Goal: Information Seeking & Learning: Learn about a topic

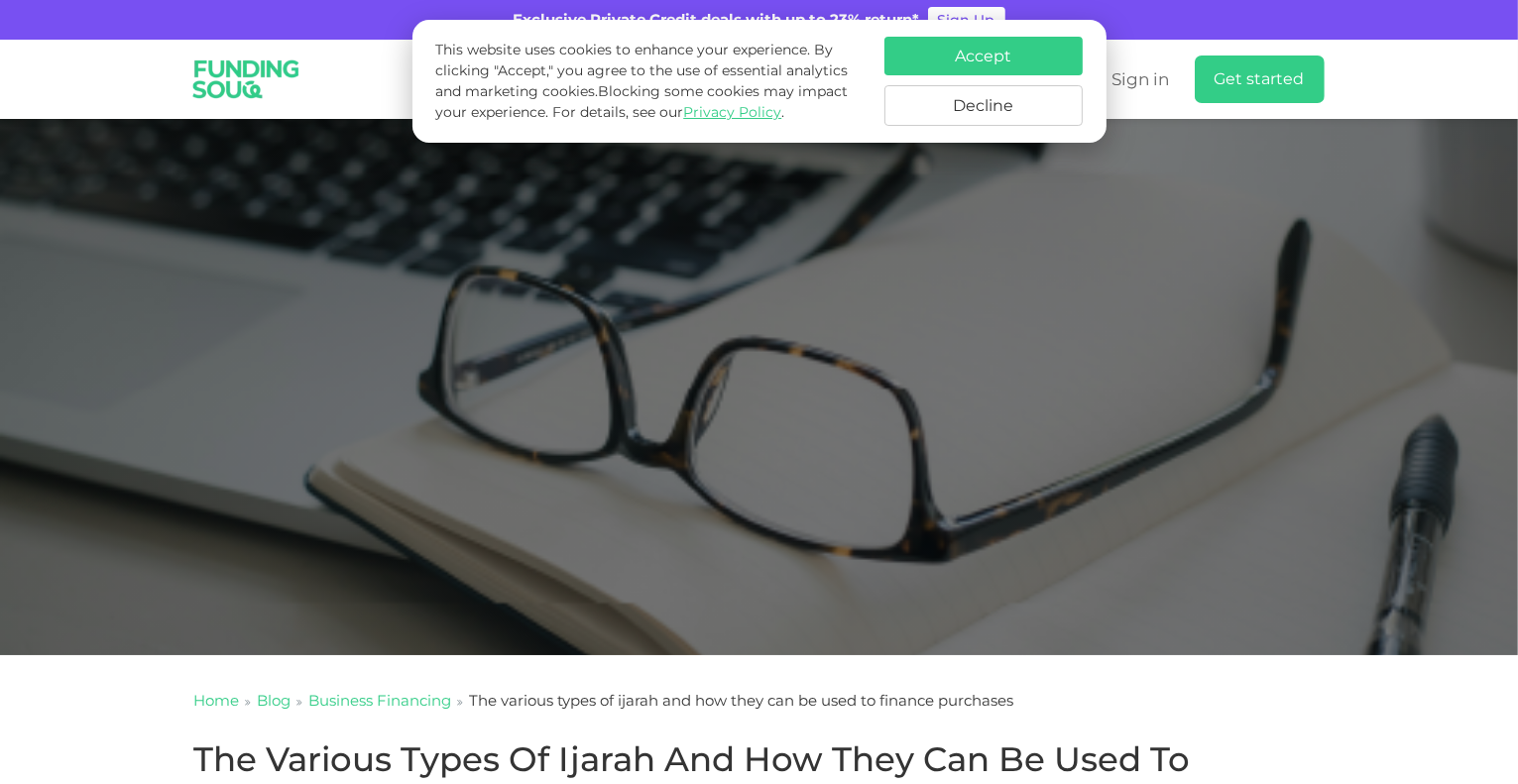
click at [992, 56] on button "Accept" at bounding box center [984, 56] width 198 height 39
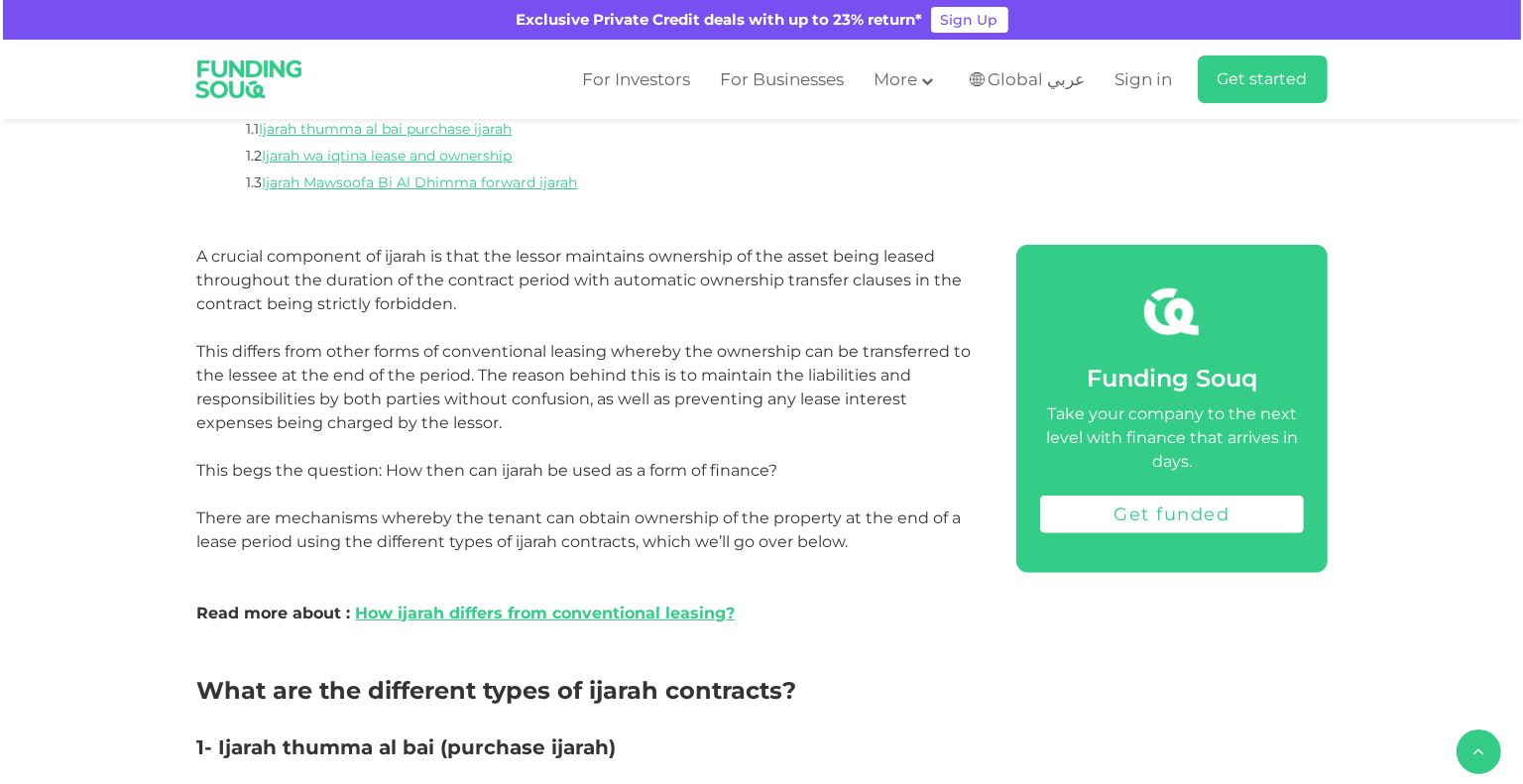
scroll to position [925, 0]
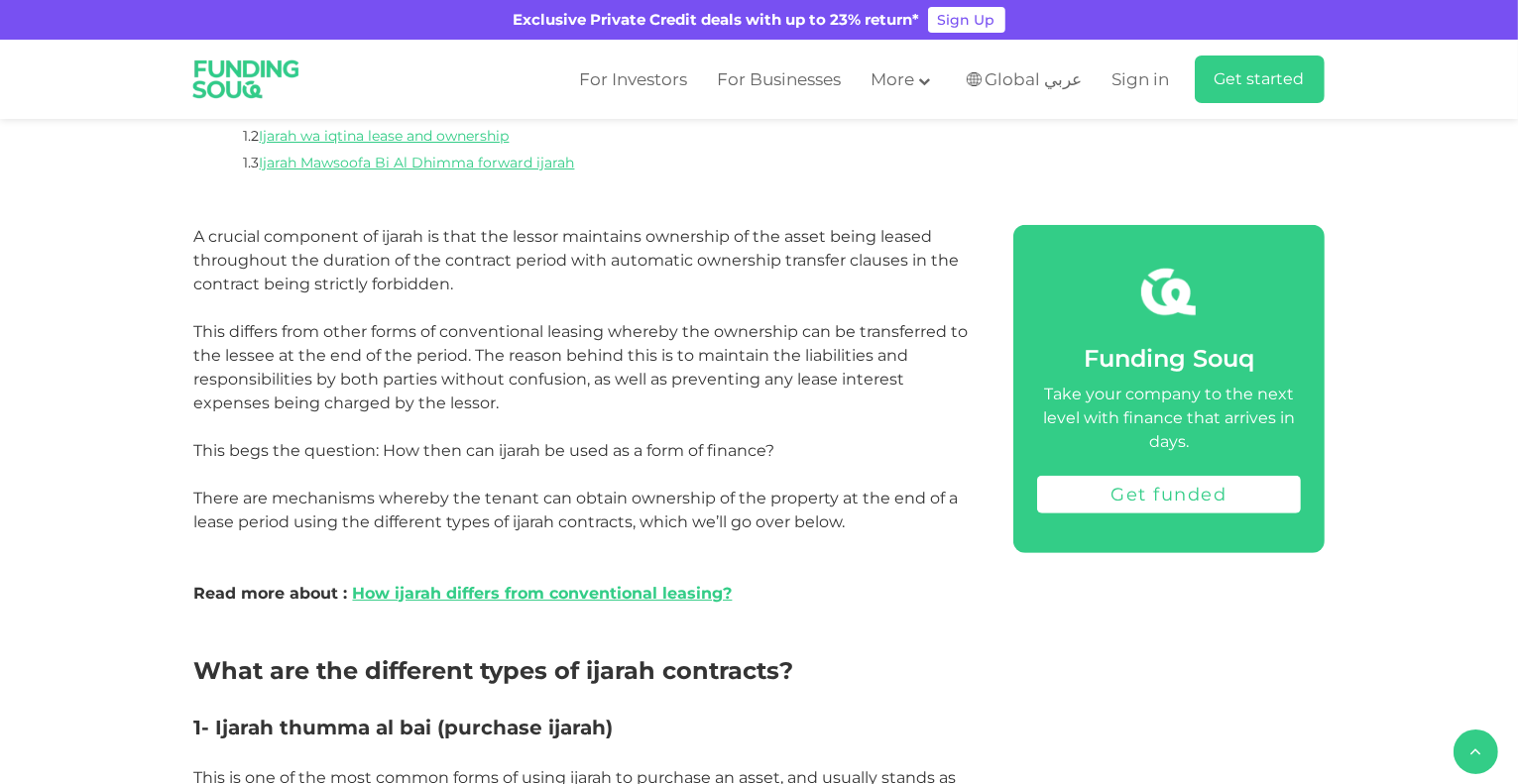
click at [1051, 81] on span "Global عربي" at bounding box center [1034, 79] width 97 height 23
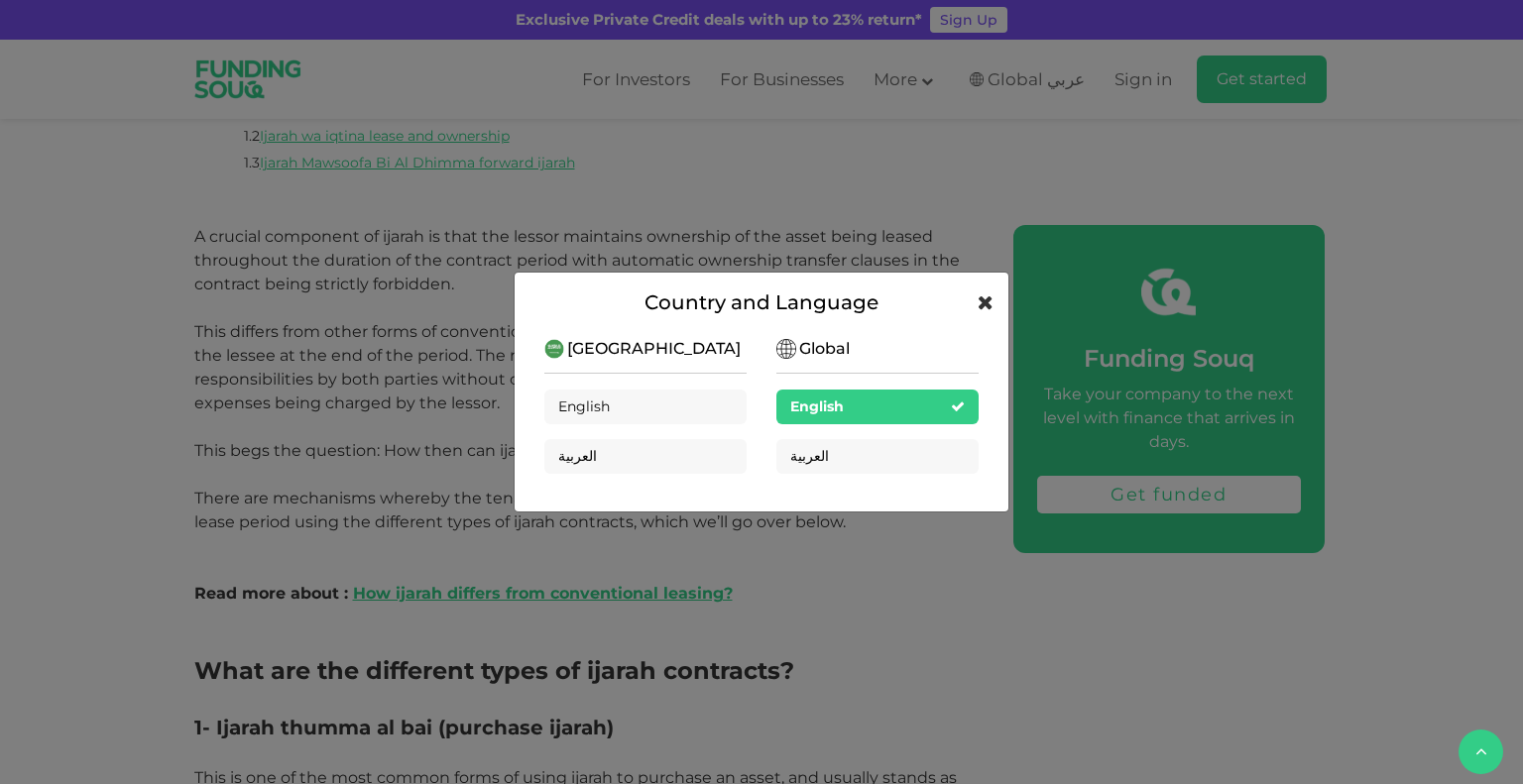
click at [988, 307] on icon at bounding box center [986, 302] width 16 height 20
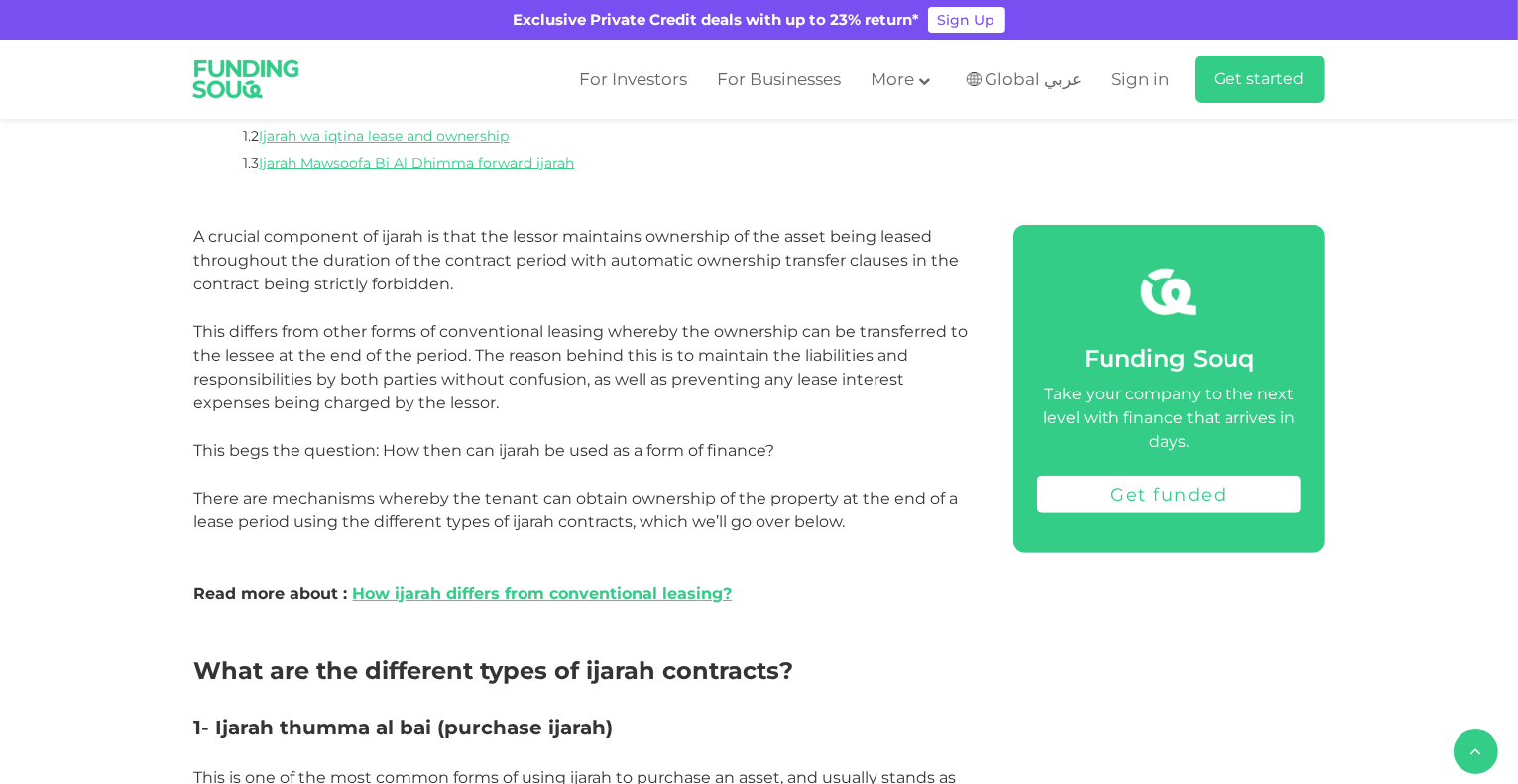
click at [1068, 84] on span "Global عربي" at bounding box center [1034, 79] width 97 height 23
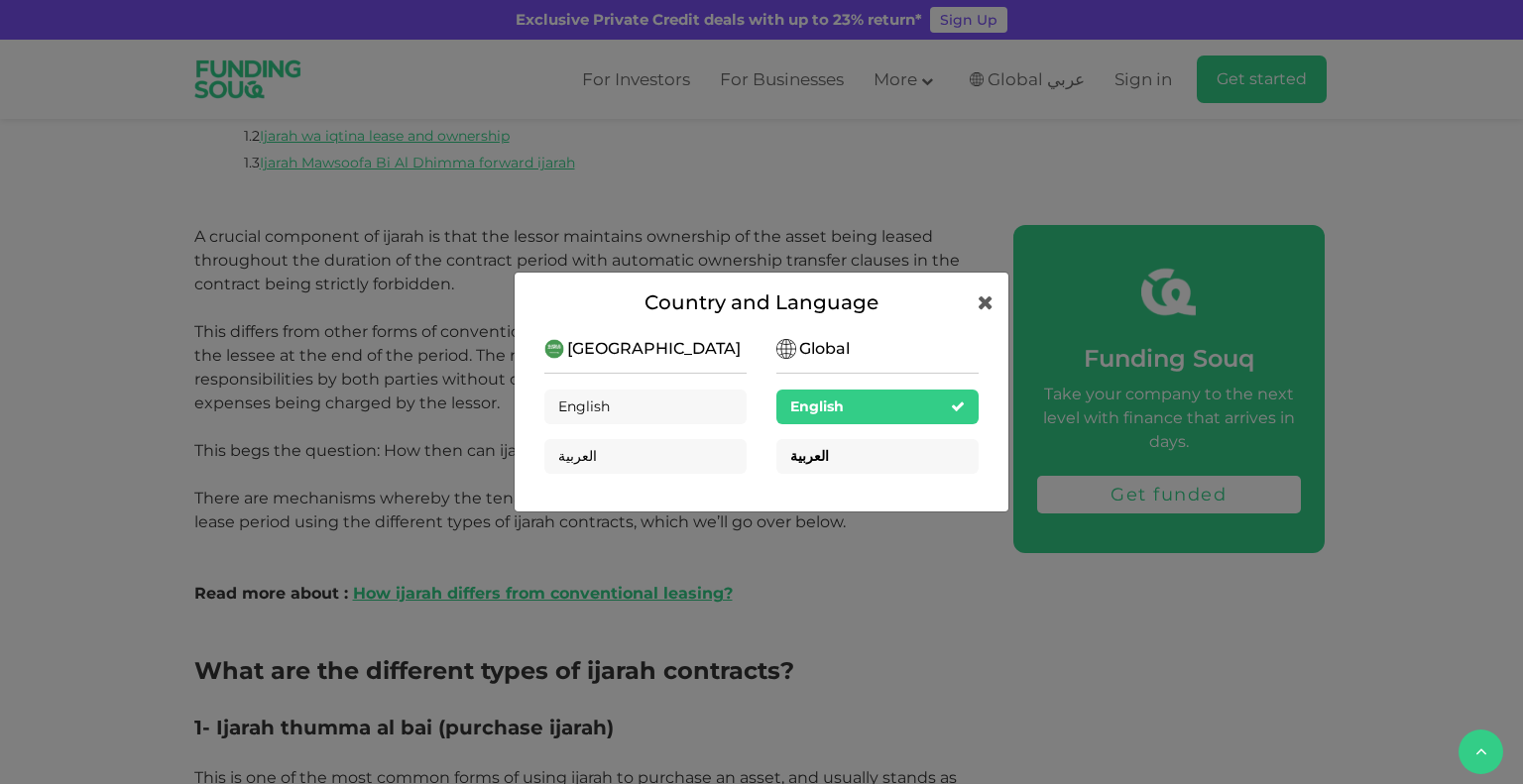
click at [845, 447] on div "العربية" at bounding box center [878, 456] width 202 height 35
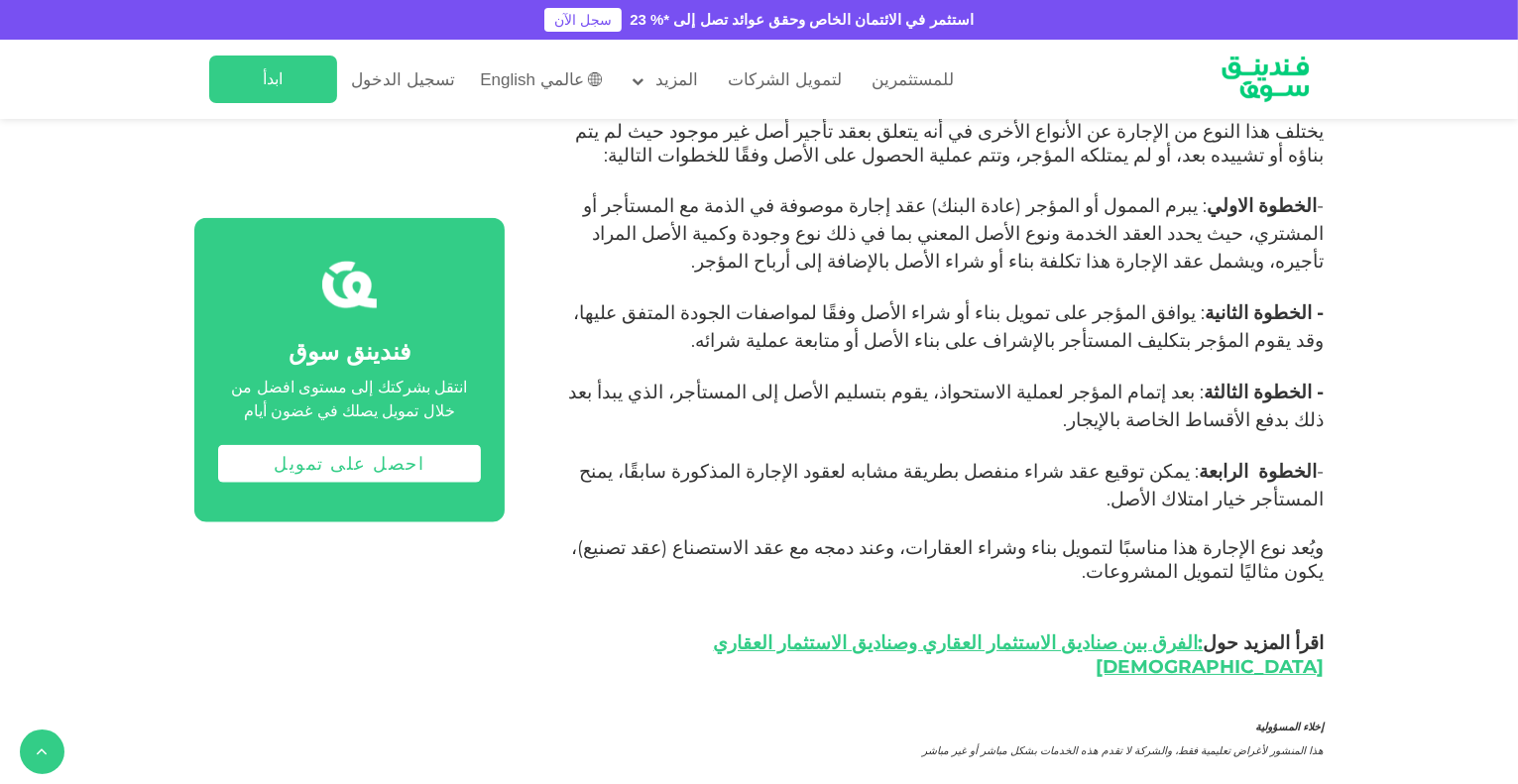
scroll to position [2378, 0]
